Goal: Register for event/course

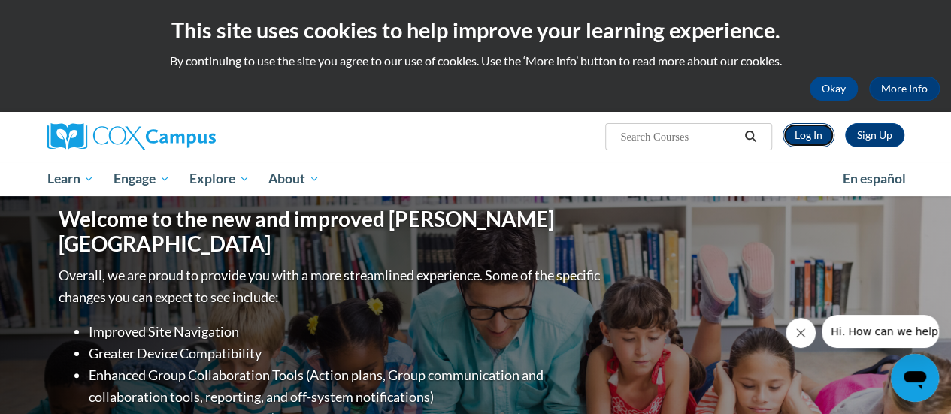
click at [666, 135] on link "Log In" at bounding box center [809, 135] width 52 height 24
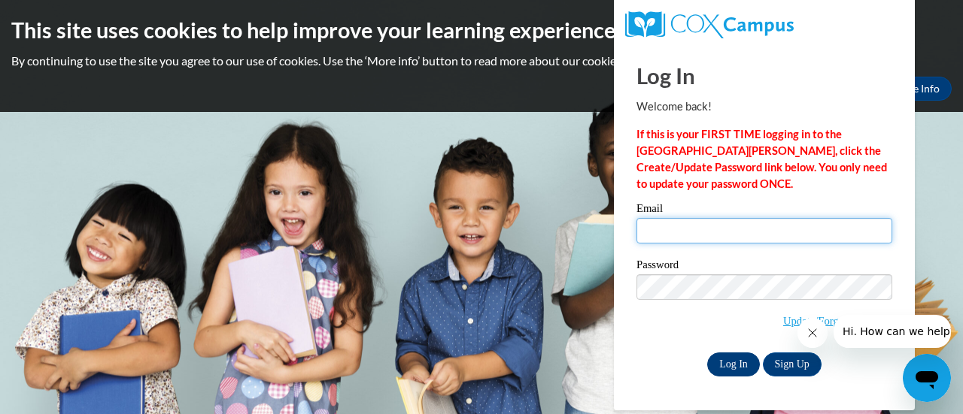
type input "bloddeb@sdmfschools.org"
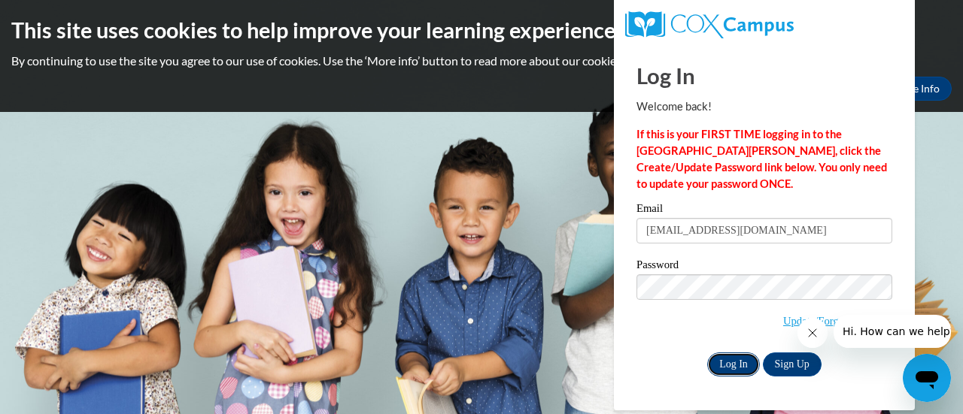
click at [726, 360] on input "Log In" at bounding box center [733, 365] width 53 height 24
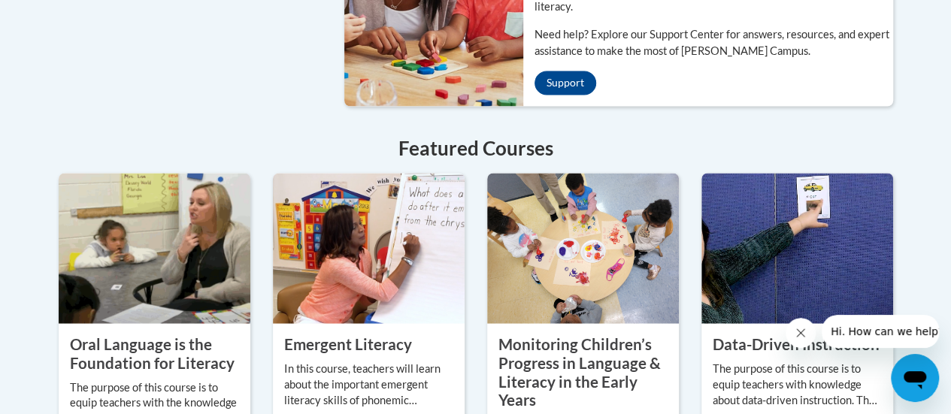
scroll to position [1295, 0]
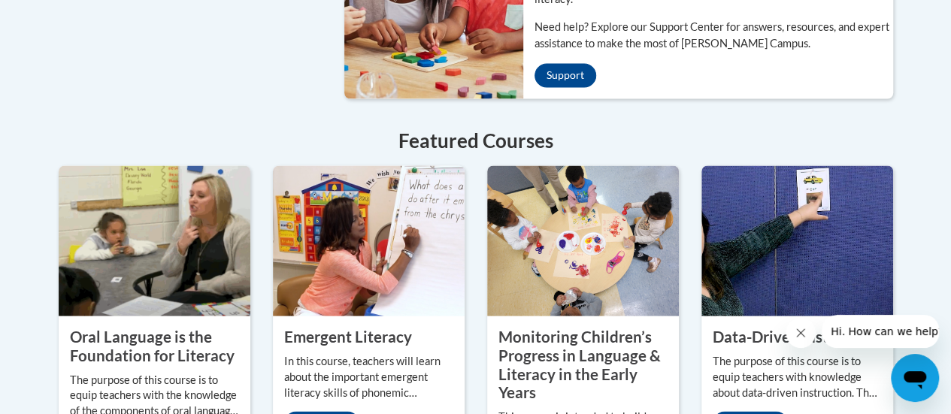
drag, startPoint x: 937, startPoint y: 302, endPoint x: 931, endPoint y: 192, distance: 110.0
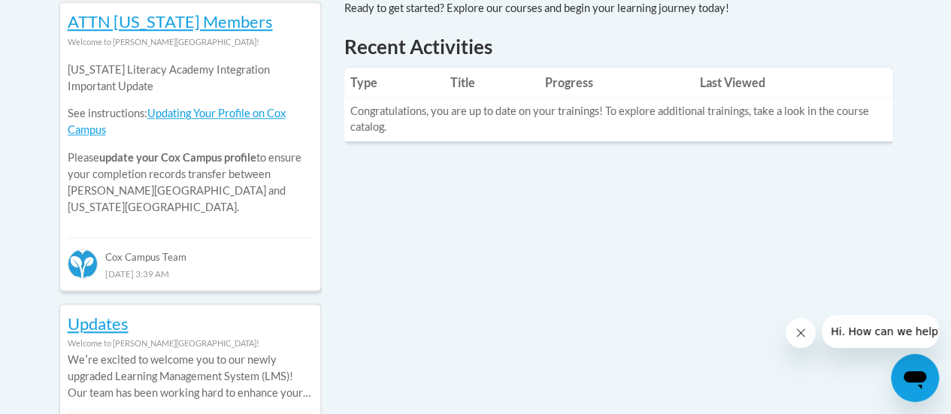
scroll to position [0, 0]
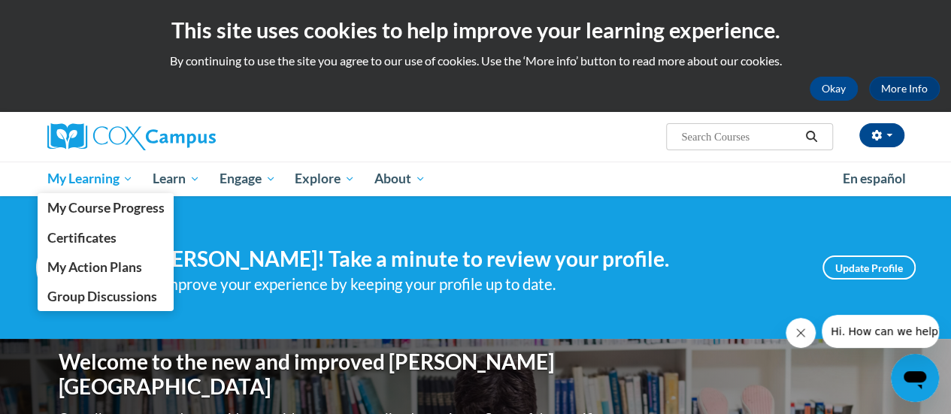
click at [89, 179] on span "My Learning" at bounding box center [90, 179] width 86 height 18
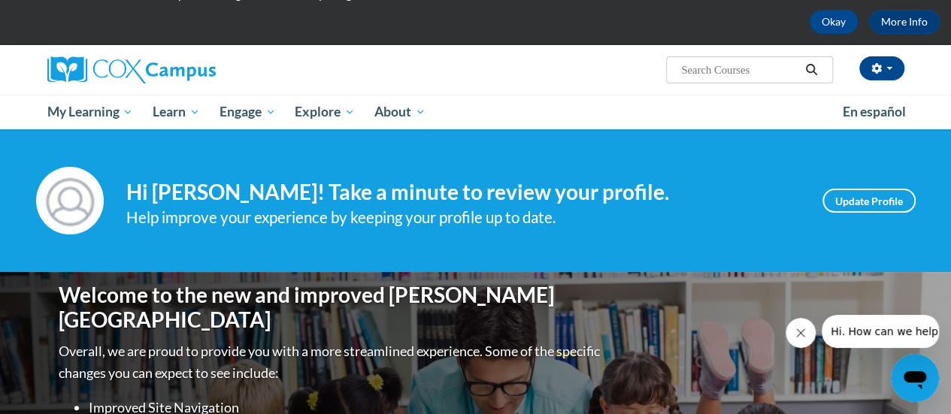
scroll to position [69, 0]
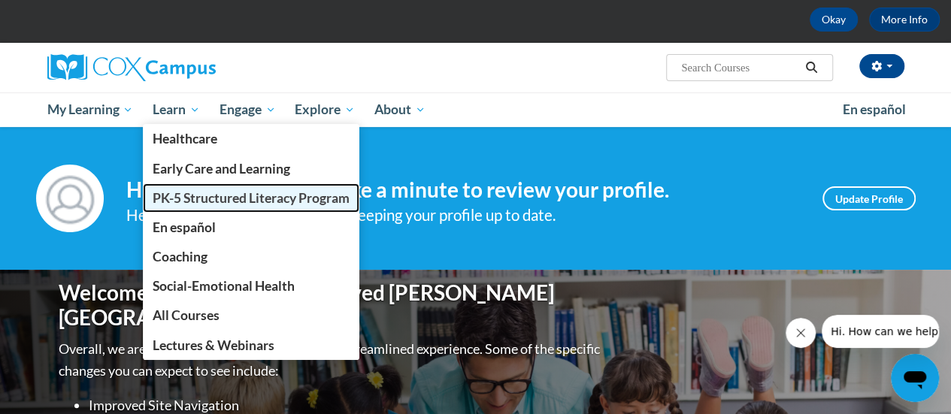
click at [198, 198] on span "PK-5 Structured Literacy Program" at bounding box center [251, 198] width 197 height 16
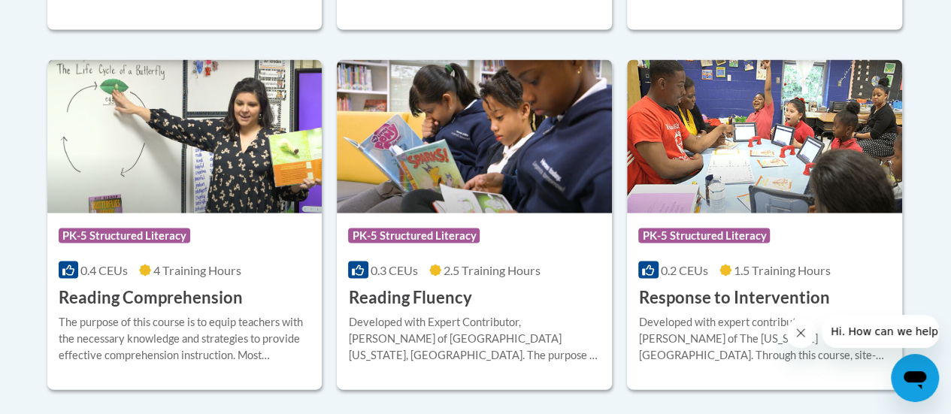
scroll to position [1460, 0]
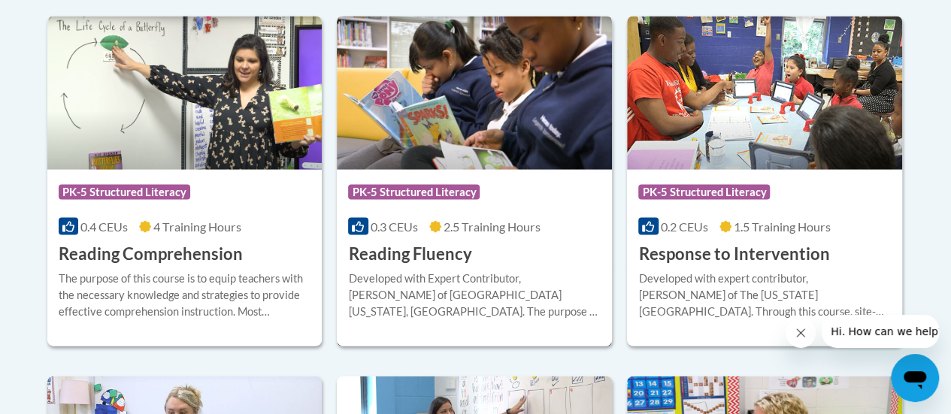
click at [472, 271] on div "Developed with Expert Contributor, [PERSON_NAME] of [GEOGRAPHIC_DATA][US_STATE]…" at bounding box center [474, 296] width 253 height 50
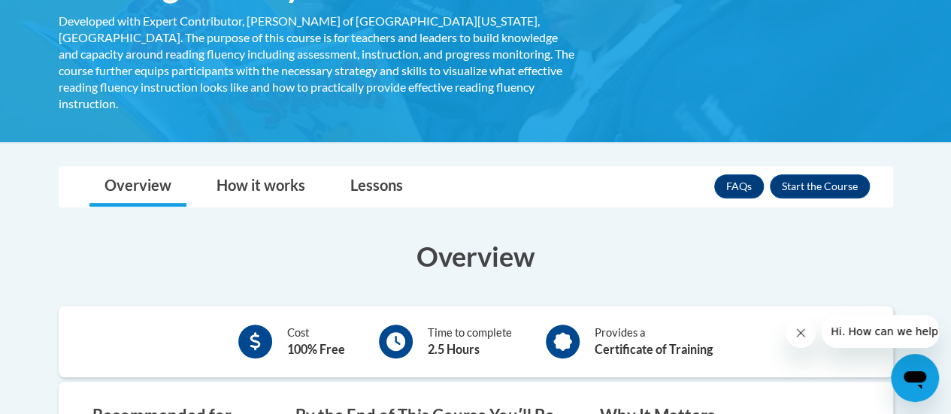
scroll to position [247, 0]
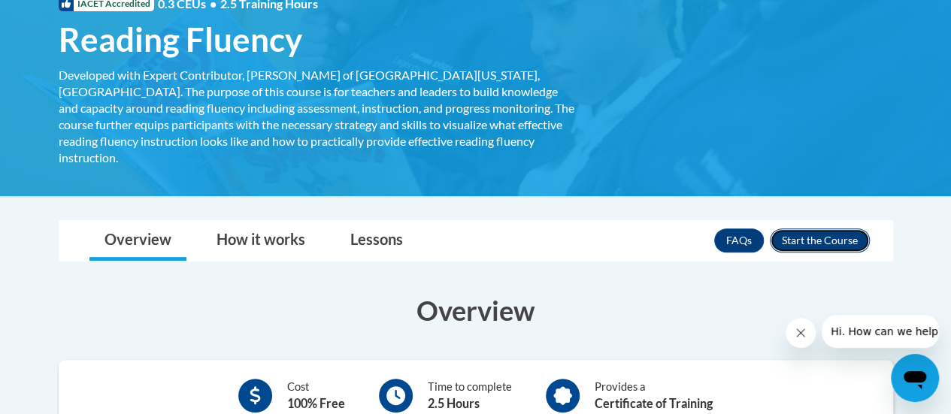
click at [814, 229] on button "Enroll" at bounding box center [820, 241] width 100 height 24
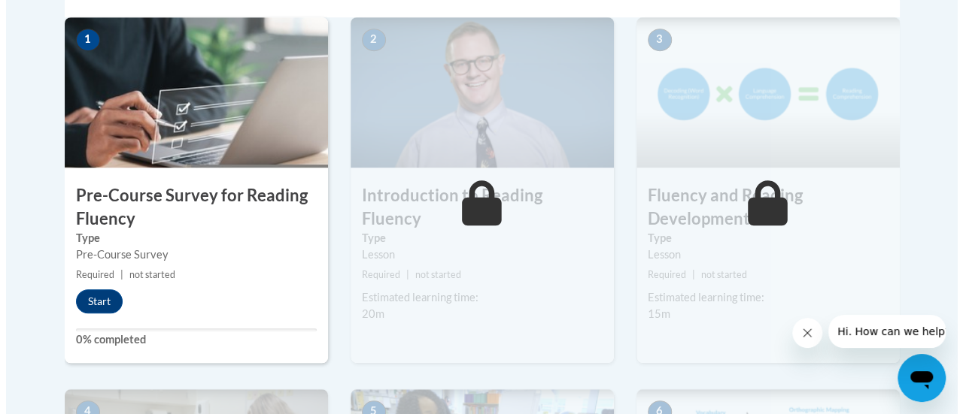
scroll to position [520, 0]
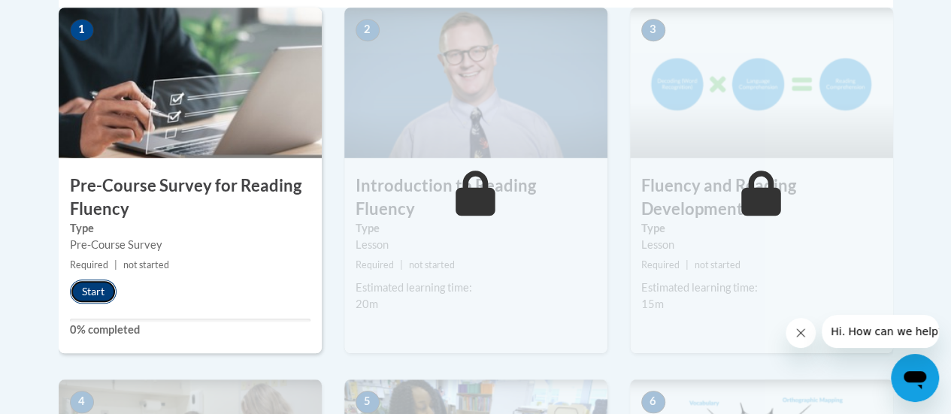
click at [98, 290] on button "Start" at bounding box center [93, 292] width 47 height 24
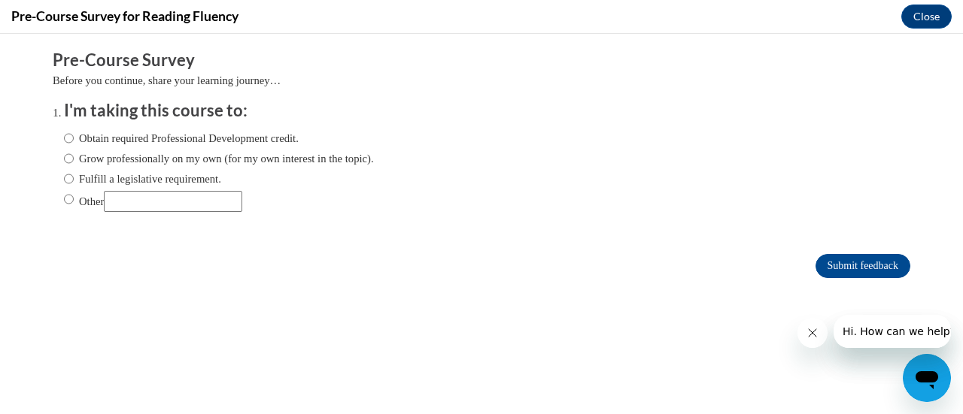
scroll to position [0, 0]
click at [64, 141] on input "Obtain required Professional Development credit." at bounding box center [69, 138] width 10 height 17
radio input "true"
click at [860, 263] on input "Submit feedback" at bounding box center [862, 266] width 95 height 24
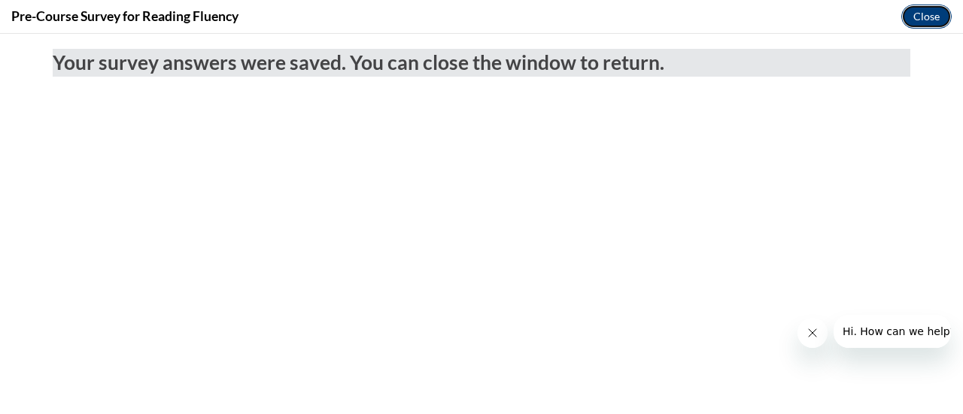
click at [926, 16] on button "Close" at bounding box center [926, 17] width 50 height 24
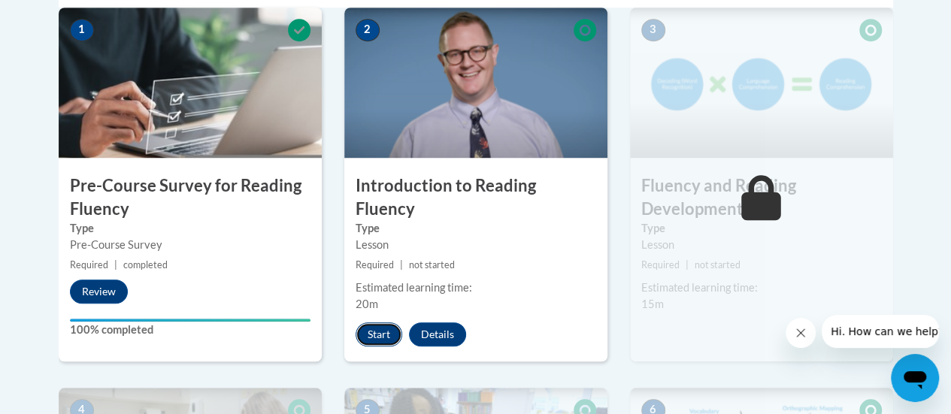
click at [378, 323] on button "Start" at bounding box center [379, 335] width 47 height 24
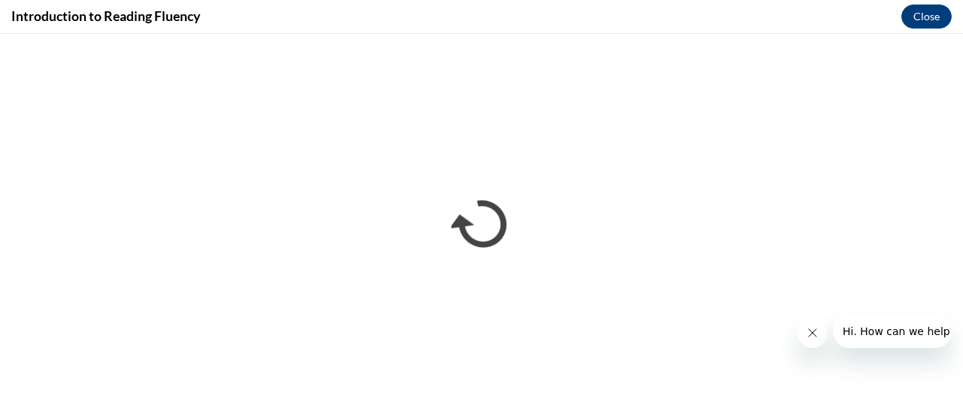
drag, startPoint x: 949, startPoint y: 2, endPoint x: 962, endPoint y: 14, distance: 17.6
click at [951, 14] on div "Introduction to Reading Fluency Close" at bounding box center [481, 17] width 963 height 34
